Goal: Contribute content

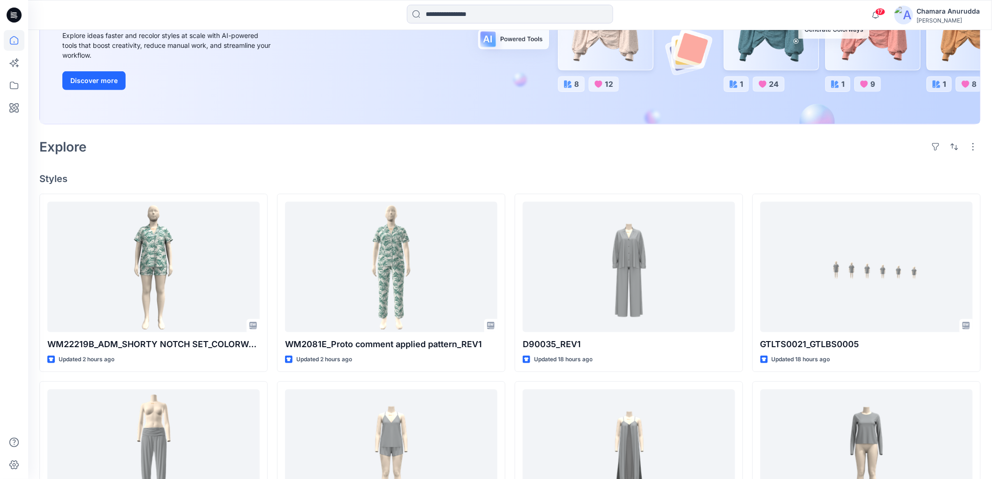
scroll to position [156, 0]
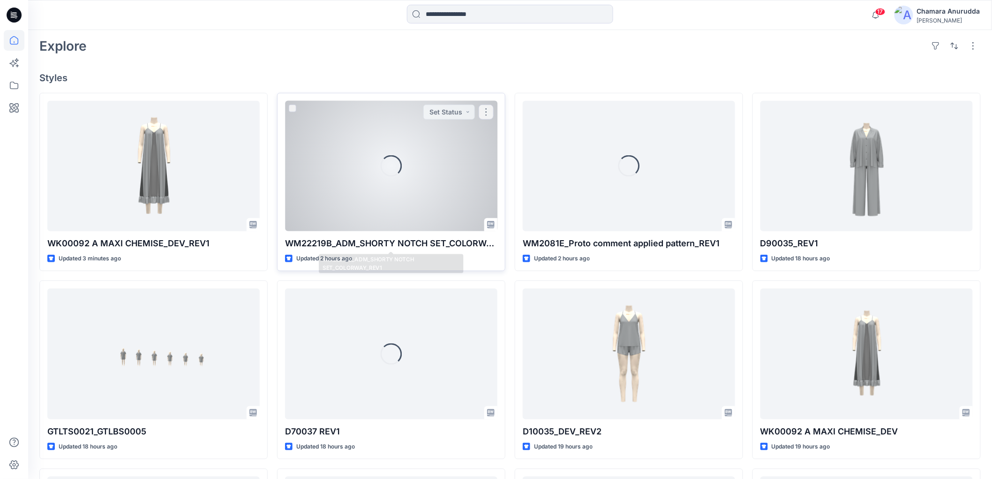
scroll to position [260, 0]
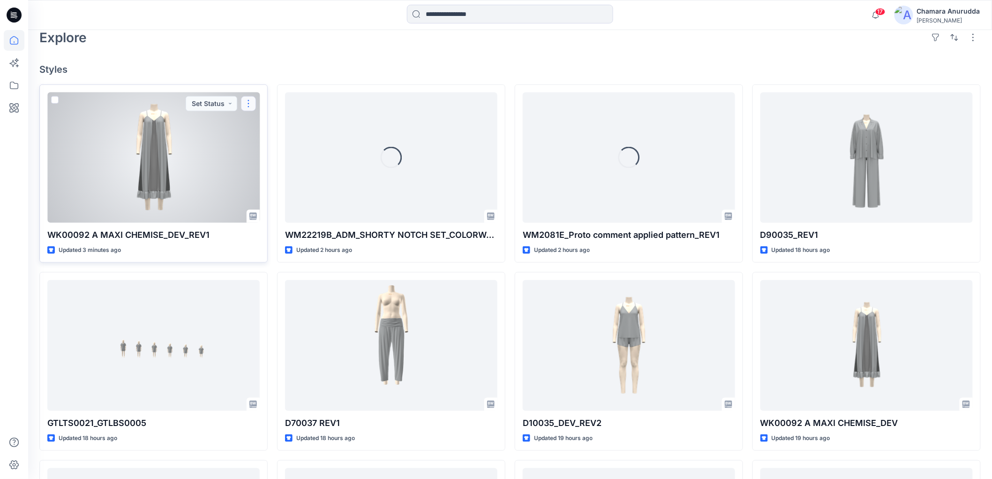
click at [248, 105] on button "button" at bounding box center [248, 103] width 15 height 15
click at [256, 125] on button "Edit" at bounding box center [293, 125] width 101 height 17
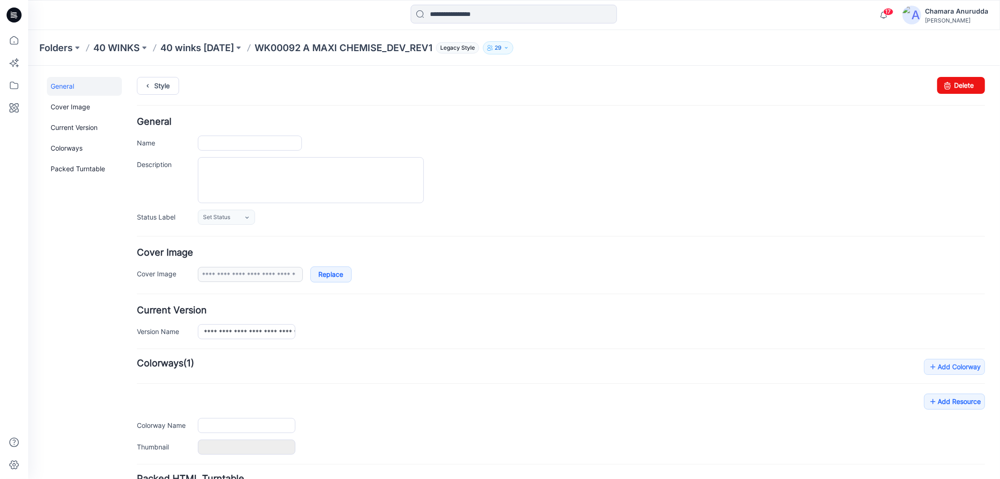
type input "**********"
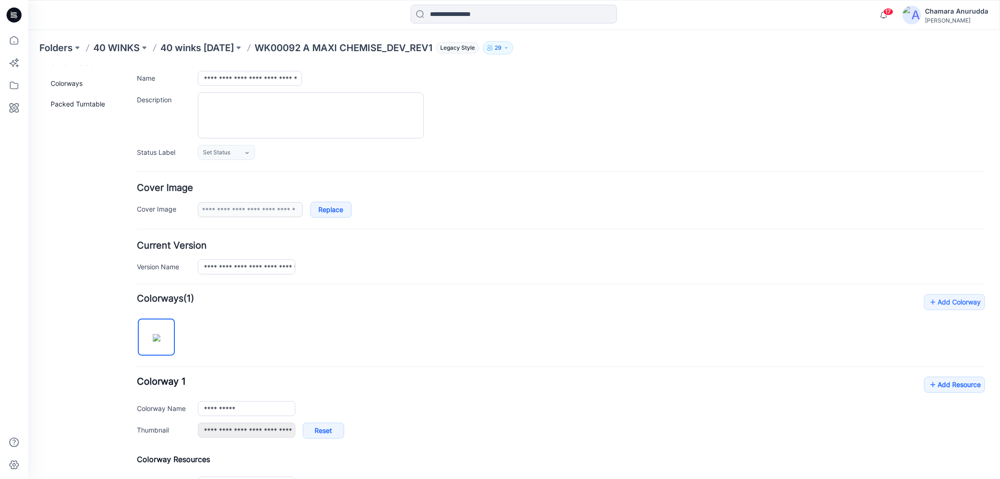
scroll to position [189, 0]
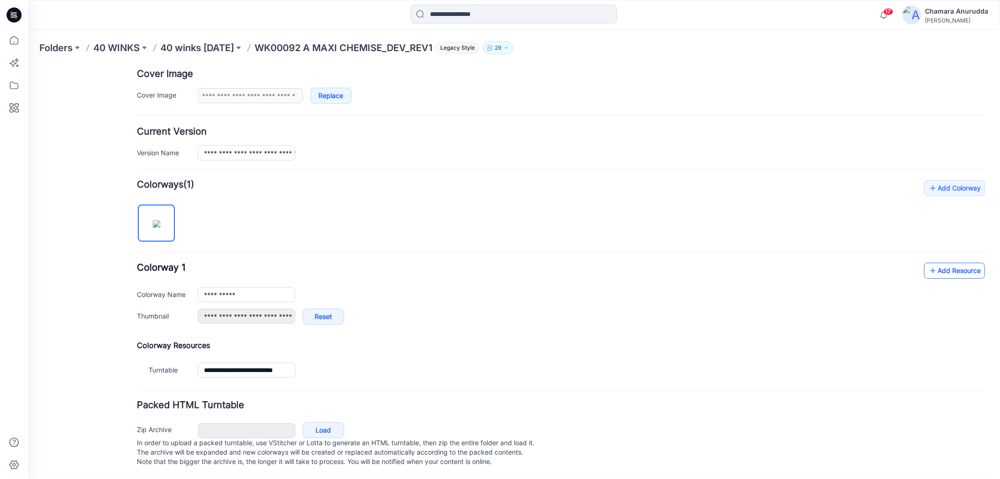
click at [939, 268] on link "Add Resource" at bounding box center [954, 270] width 61 height 16
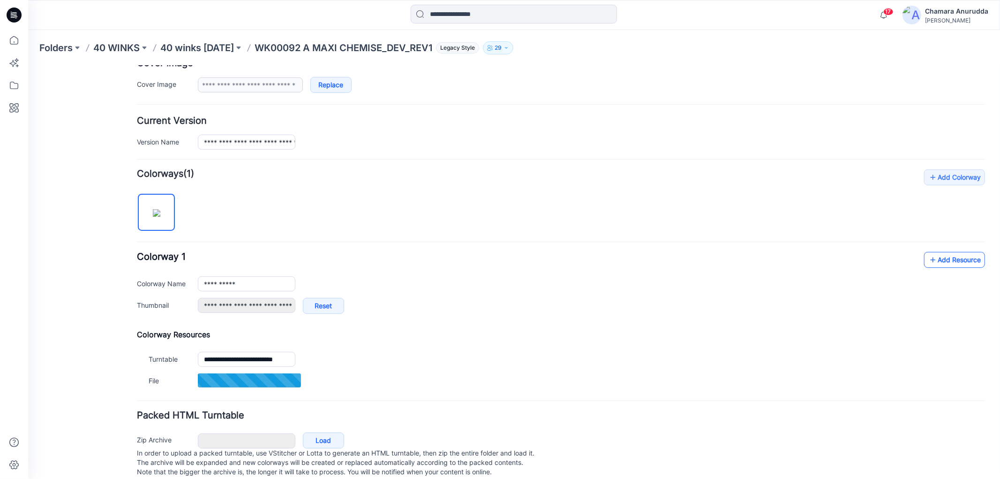
click at [928, 257] on icon at bounding box center [932, 259] width 9 height 15
click at [946, 261] on link "Add Resource" at bounding box center [954, 259] width 61 height 16
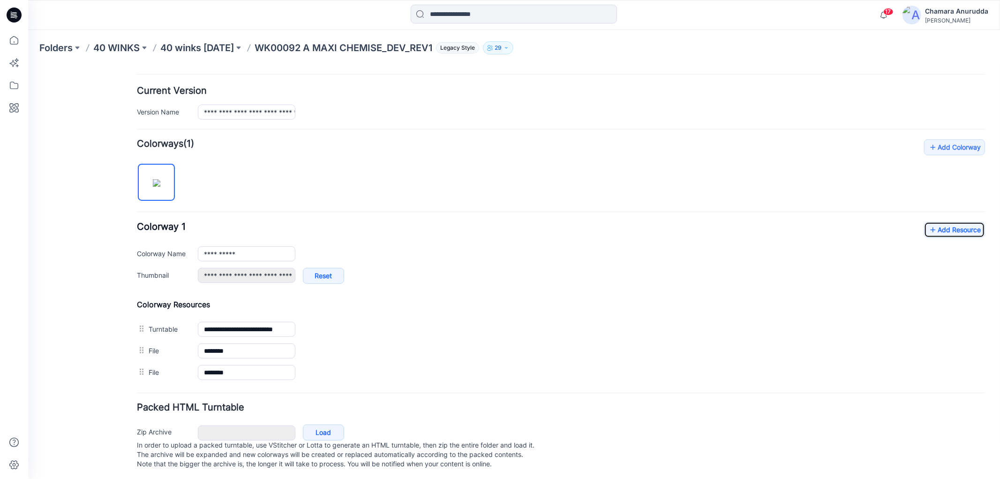
scroll to position [233, 0]
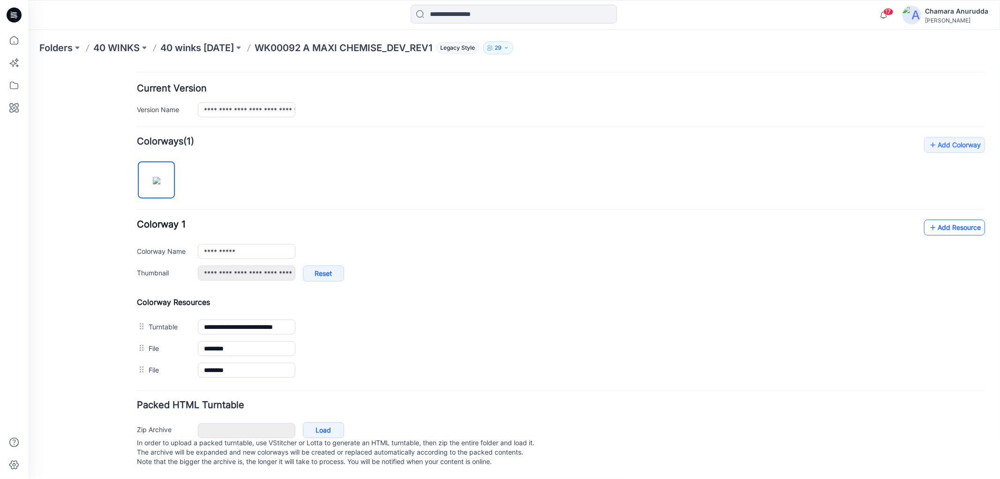
click at [959, 219] on link "Add Resource" at bounding box center [954, 227] width 61 height 16
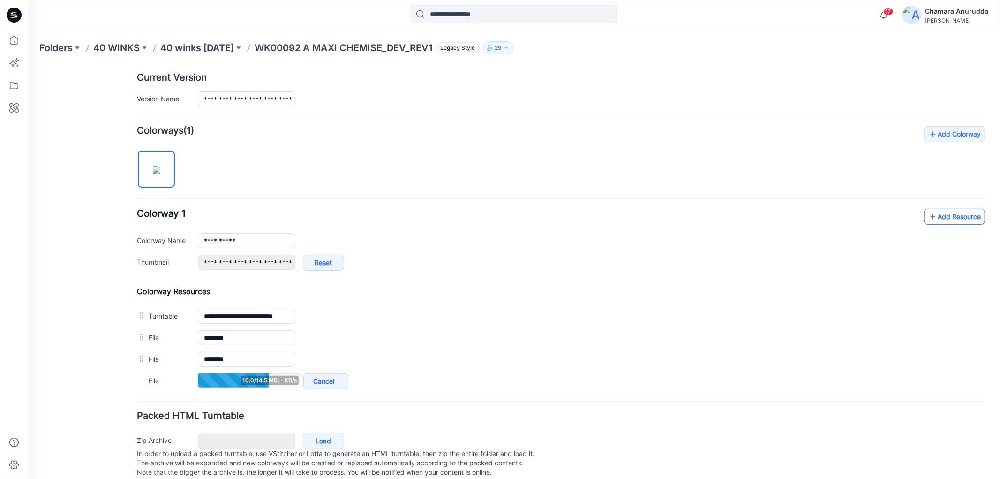
click at [954, 212] on link "Add Resource" at bounding box center [954, 216] width 61 height 16
